Goal: Task Accomplishment & Management: Use online tool/utility

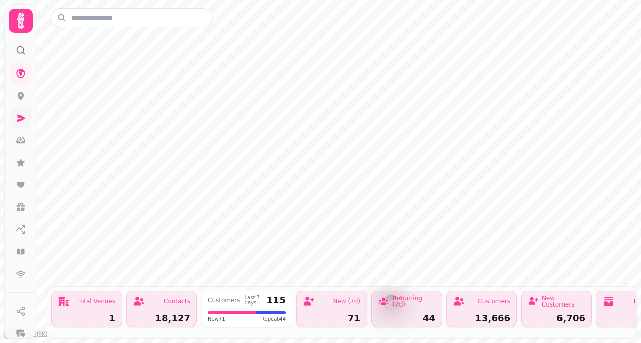
click at [21, 124] on link at bounding box center [21, 118] width 20 height 20
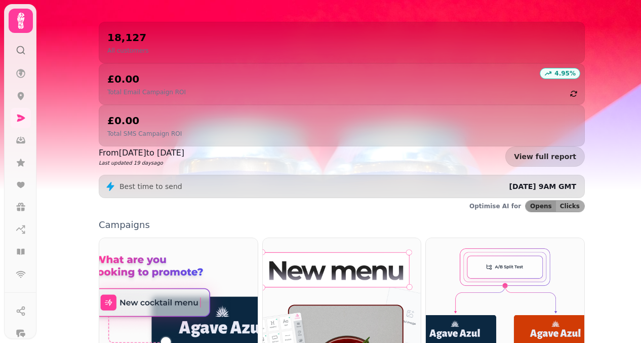
scroll to position [119, 0]
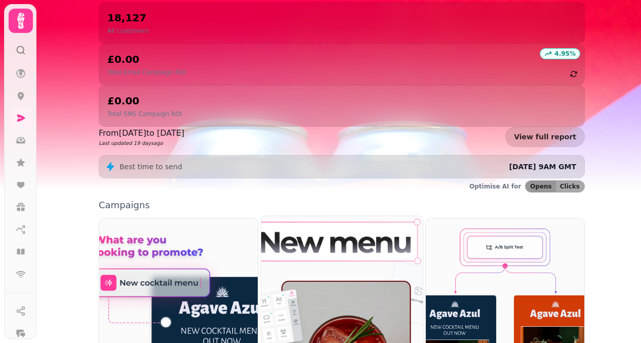
click at [349, 264] on img at bounding box center [342, 317] width 178 height 222
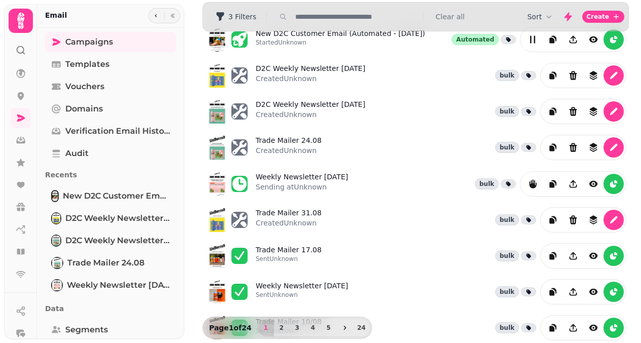
scroll to position [42, 0]
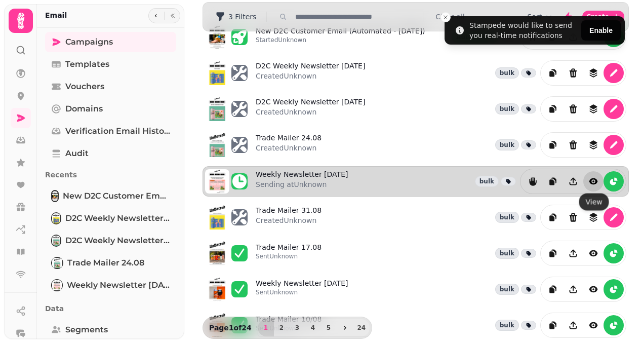
click at [591, 181] on icon "view" at bounding box center [593, 181] width 9 height 6
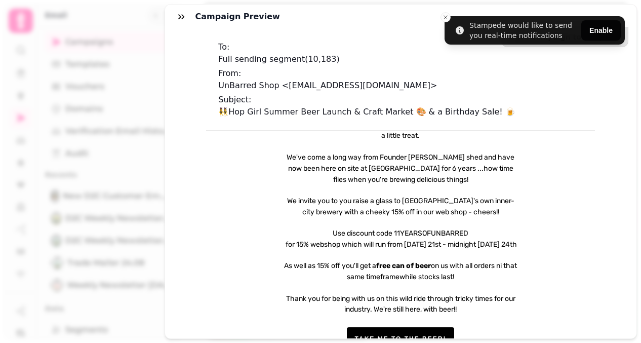
scroll to position [1120, 0]
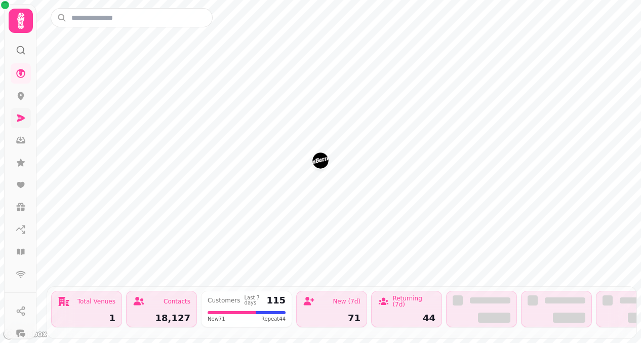
click at [21, 120] on icon at bounding box center [21, 117] width 8 height 7
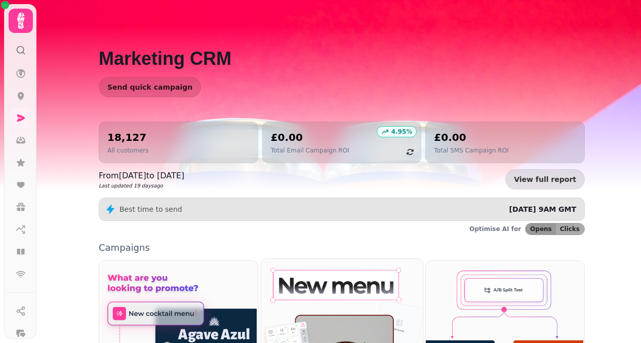
click at [338, 285] on img at bounding box center [341, 342] width 162 height 169
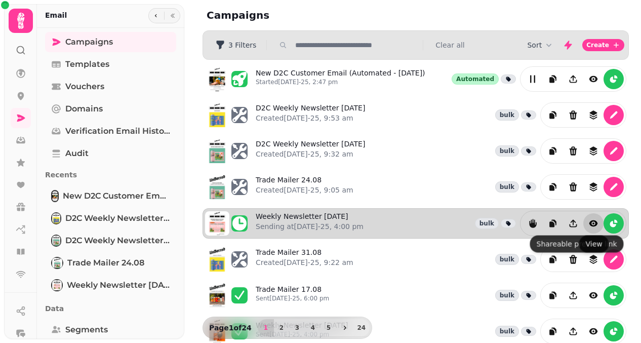
click at [594, 222] on icon "view" at bounding box center [593, 223] width 10 height 10
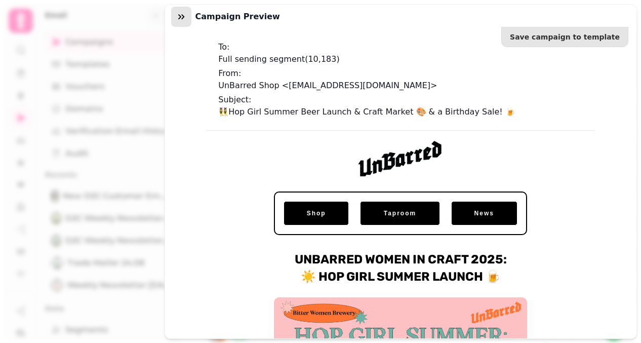
click at [178, 13] on icon "button" at bounding box center [181, 17] width 10 height 10
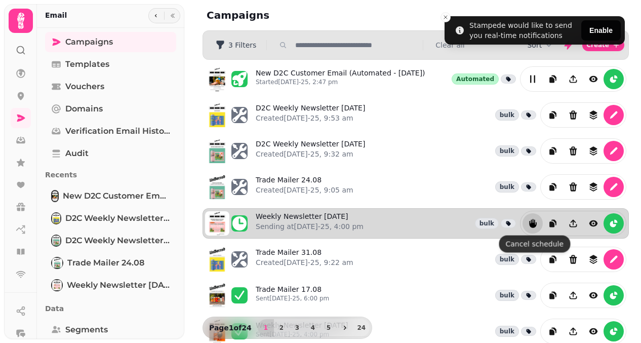
click at [531, 224] on icon "reports" at bounding box center [532, 223] width 7 height 9
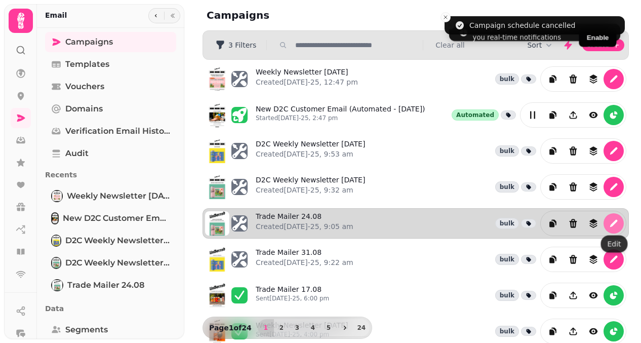
click at [615, 222] on icon "edit" at bounding box center [614, 223] width 8 height 8
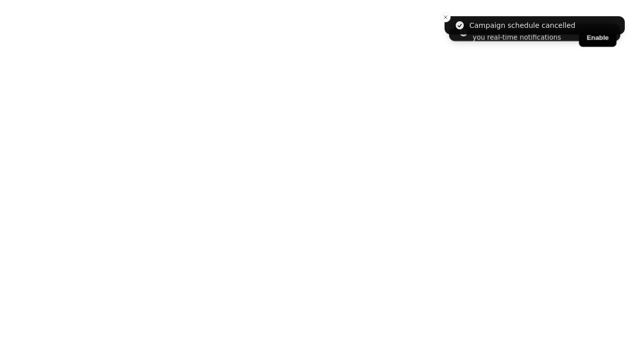
select select "**********"
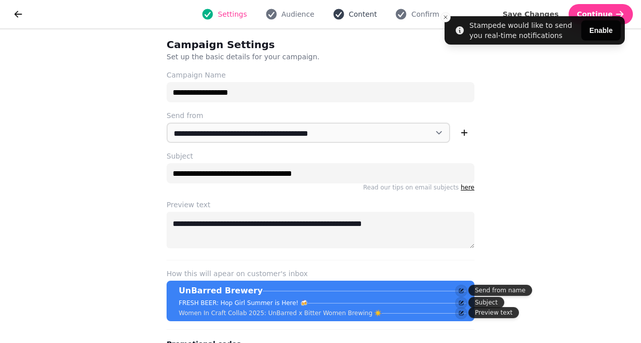
click at [366, 13] on span "Content" at bounding box center [363, 14] width 28 height 10
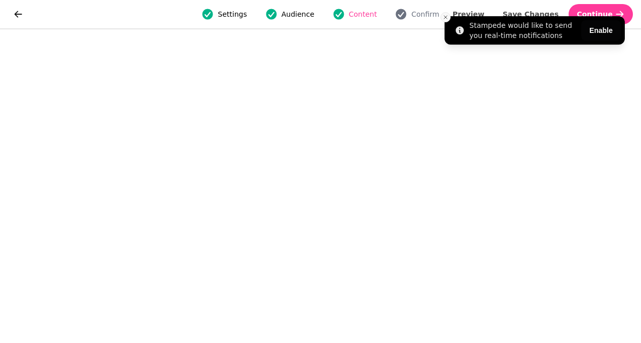
click at [444, 17] on icon "Close toast" at bounding box center [446, 17] width 6 height 6
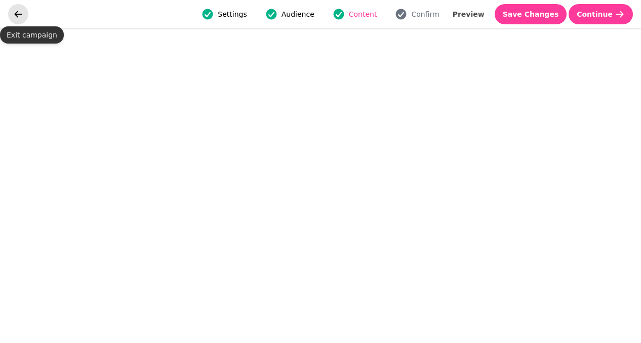
click at [15, 13] on icon "go back" at bounding box center [18, 14] width 10 height 10
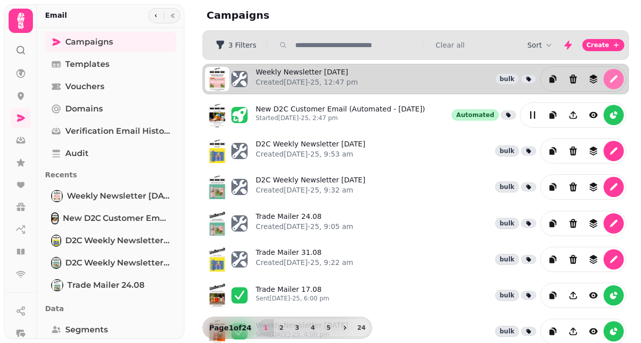
click at [615, 77] on icon "edit" at bounding box center [614, 79] width 8 height 8
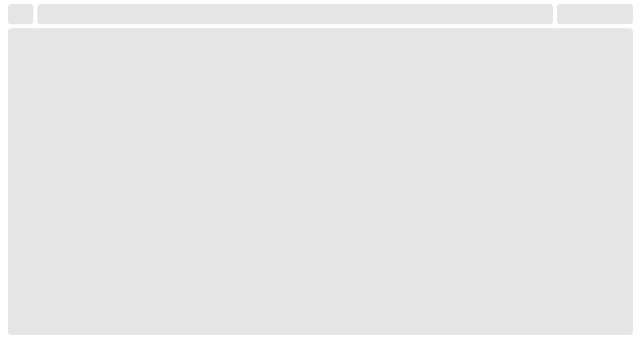
select select "**********"
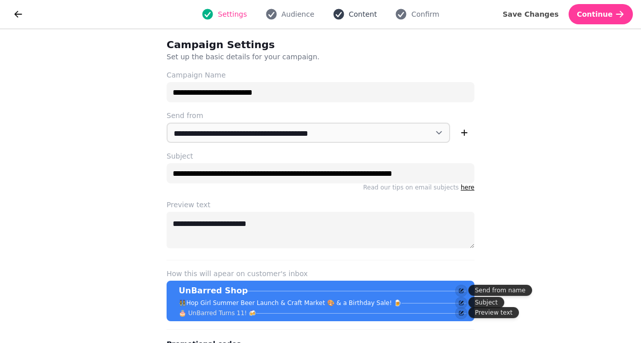
click at [357, 17] on span "Content" at bounding box center [363, 14] width 28 height 10
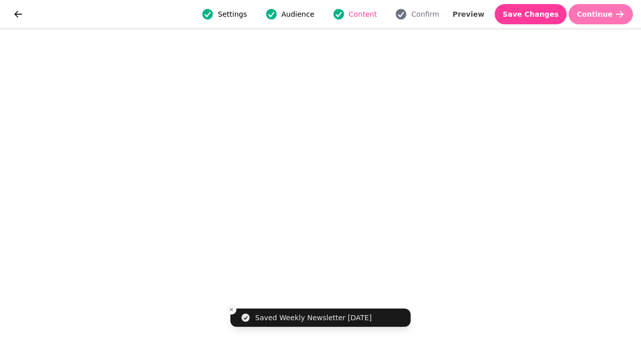
click at [609, 21] on button "Continue" at bounding box center [601, 14] width 64 height 20
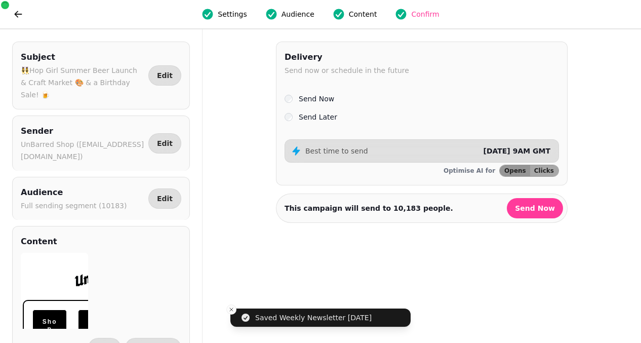
click at [330, 115] on label "Send Later" at bounding box center [318, 117] width 38 height 12
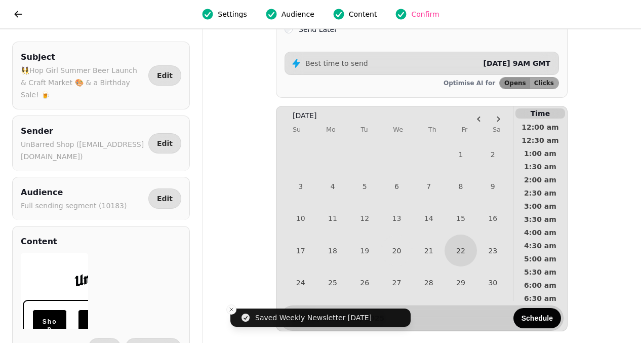
scroll to position [105, 0]
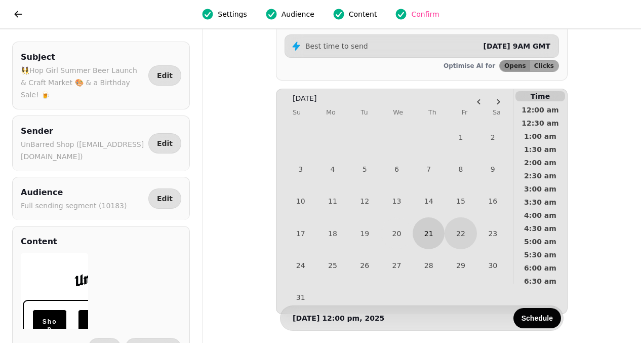
click at [429, 235] on button "21" at bounding box center [429, 233] width 32 height 32
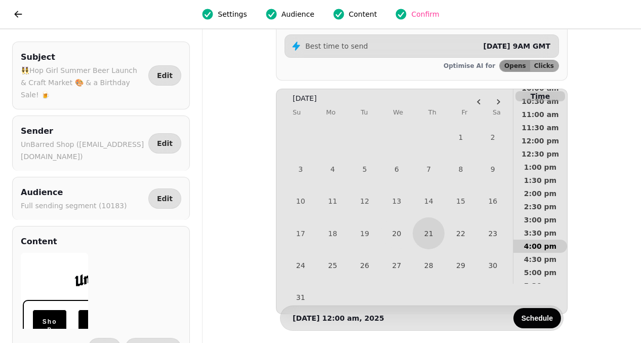
click at [532, 245] on span "4:00 pm" at bounding box center [539, 246] width 37 height 7
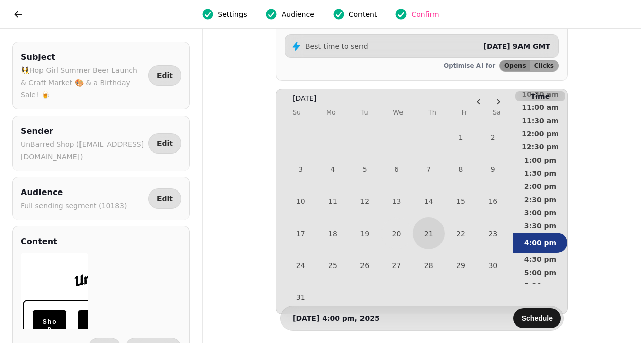
click at [528, 322] on button "Schedule" at bounding box center [537, 318] width 48 height 20
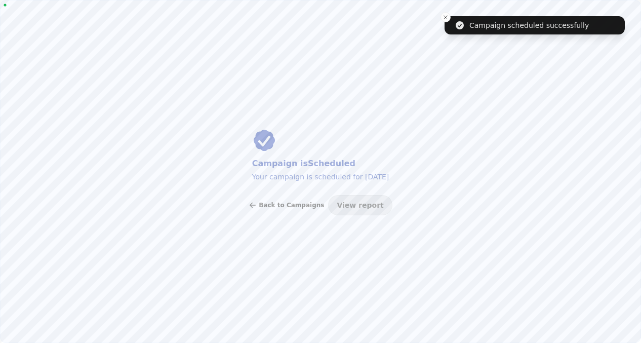
click at [296, 204] on span "Back to Campaigns" at bounding box center [291, 205] width 65 height 6
